Goal: Find specific page/section: Find specific page/section

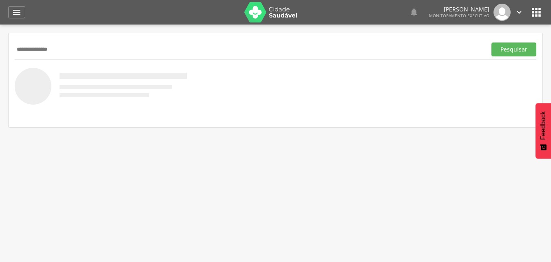
click at [492, 42] on button "Pesquisar" at bounding box center [514, 49] width 45 height 14
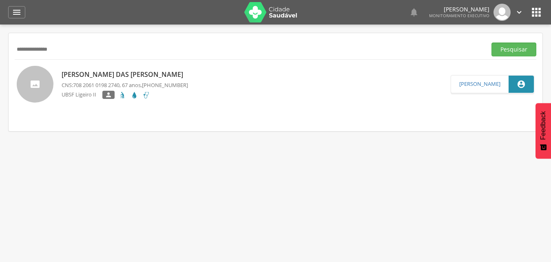
scroll to position [1, 0]
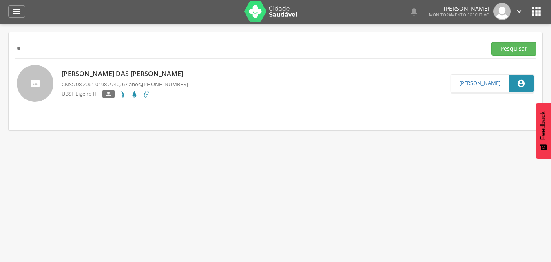
type input "*"
click at [492, 42] on button "Pesquisar" at bounding box center [514, 49] width 45 height 14
type input "*"
type input "**********"
click at [492, 42] on button "Pesquisar" at bounding box center [514, 49] width 45 height 14
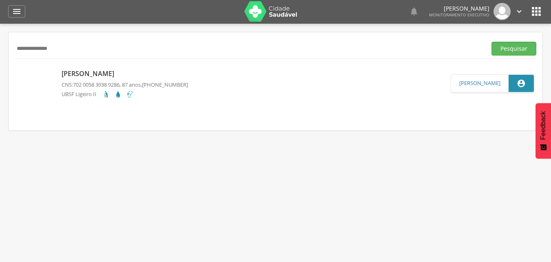
drag, startPoint x: 106, startPoint y: 34, endPoint x: 0, endPoint y: 51, distance: 107.1
click at [0, 51] on div " Supervisão  Distritos  Ubs Coordenador: - Queimadas / PB Intervalo de Tempo…" at bounding box center [275, 155] width 551 height 262
drag, startPoint x: 89, startPoint y: 44, endPoint x: 0, endPoint y: 70, distance: 92.9
click at [0, 70] on div " Supervisão  Distritos  Ubs Coordenador: - Queimadas / PB Intervalo de Tempo…" at bounding box center [275, 155] width 551 height 262
type input "**********"
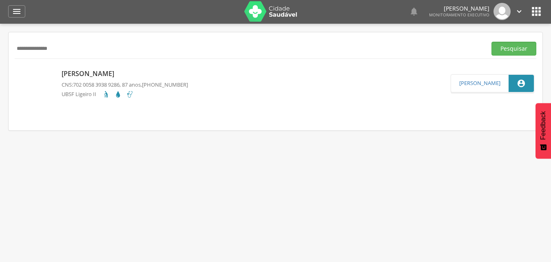
click at [492, 42] on button "Pesquisar" at bounding box center [514, 49] width 45 height 14
drag, startPoint x: 0, startPoint y: 17, endPoint x: 0, endPoint y: 9, distance: 8.2
click at [0, 9] on div " Dashboard Supervisão Produtividade Mapa da cidade Mapa de cobertura Ranking A…" at bounding box center [275, 130] width 551 height 262
click at [492, 42] on button "Pesquisar" at bounding box center [514, 49] width 45 height 14
type input "*"
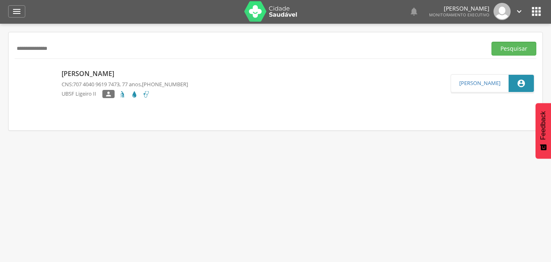
click at [492, 42] on button "Pesquisar" at bounding box center [514, 49] width 45 height 14
type input "*"
click at [492, 42] on button "Pesquisar" at bounding box center [514, 49] width 45 height 14
type input "*"
type input "**********"
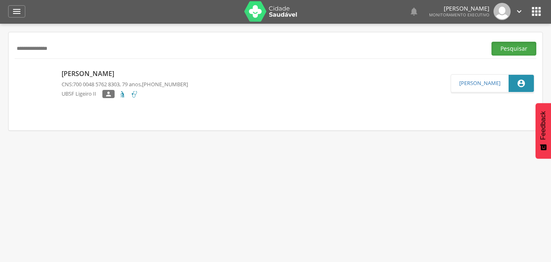
click at [512, 48] on button "Pesquisar" at bounding box center [514, 49] width 45 height 14
drag, startPoint x: 71, startPoint y: 49, endPoint x: 0, endPoint y: 50, distance: 71.0
click at [0, 50] on div " Supervisão  Distritos  Ubs Coordenador: - Queimadas / PB Intervalo de Tempo…" at bounding box center [275, 155] width 551 height 262
